Goal: Book appointment/travel/reservation

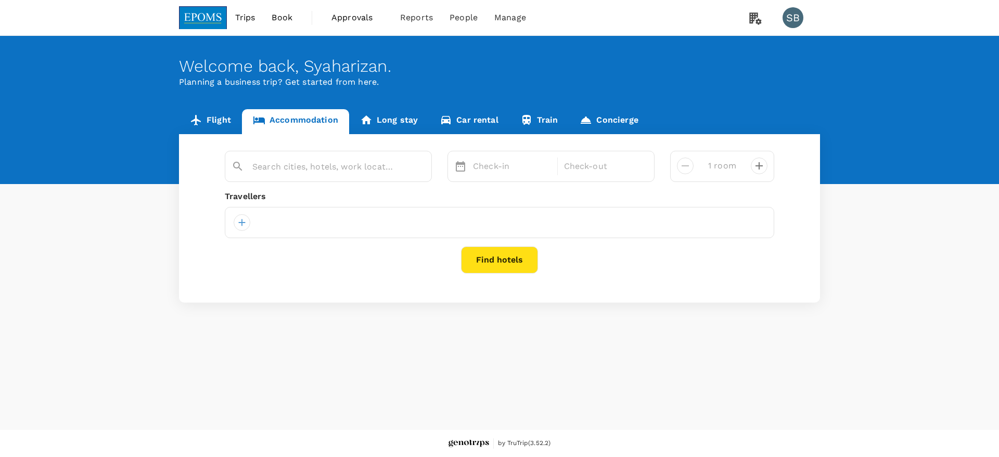
type input "[GEOGRAPHIC_DATA] [GEOGRAPHIC_DATA]"
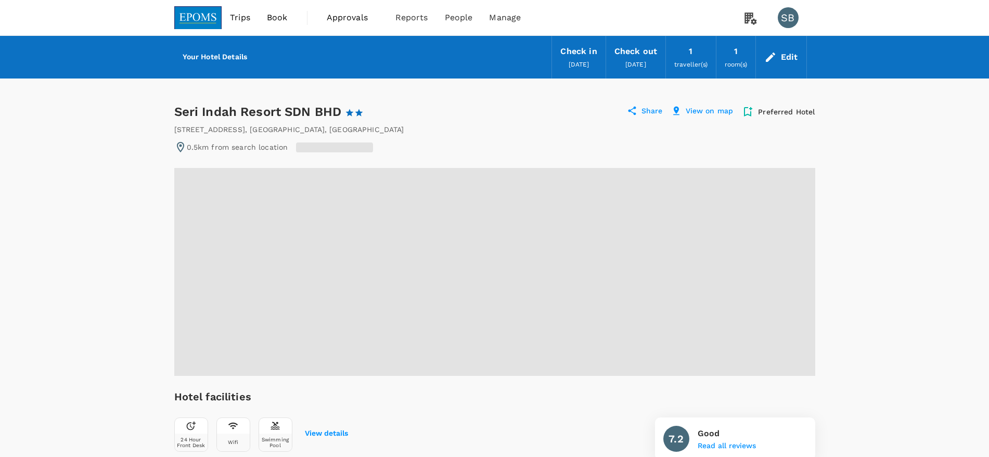
scroll to position [260, 0]
